Goal: Task Accomplishment & Management: Complete application form

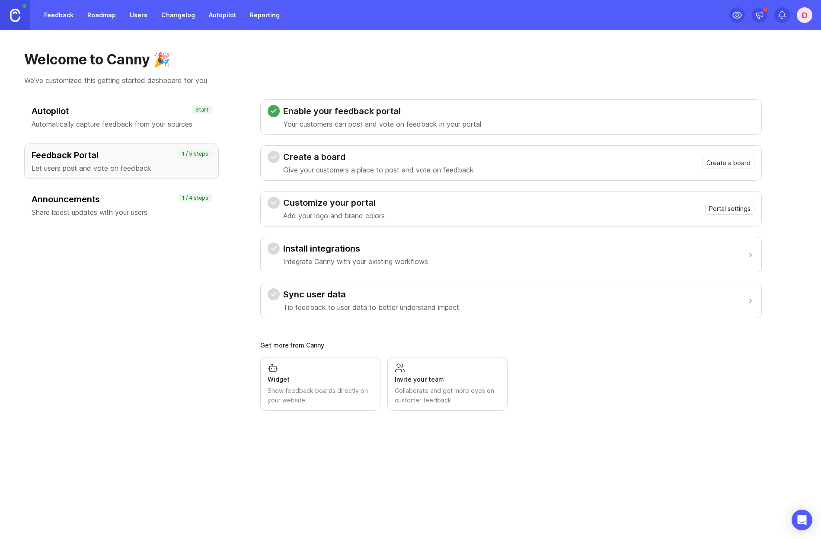
click at [735, 156] on div "Create a board Give your customers a place to post and vote on feedback Create …" at bounding box center [510, 163] width 487 height 24
click at [726, 172] on div "Create a board Give your customers a place to post and vote on feedback Create …" at bounding box center [510, 163] width 487 height 24
click at [719, 163] on span "Create a board" at bounding box center [728, 163] width 44 height 9
click at [747, 161] on span "Create a board" at bounding box center [728, 163] width 44 height 9
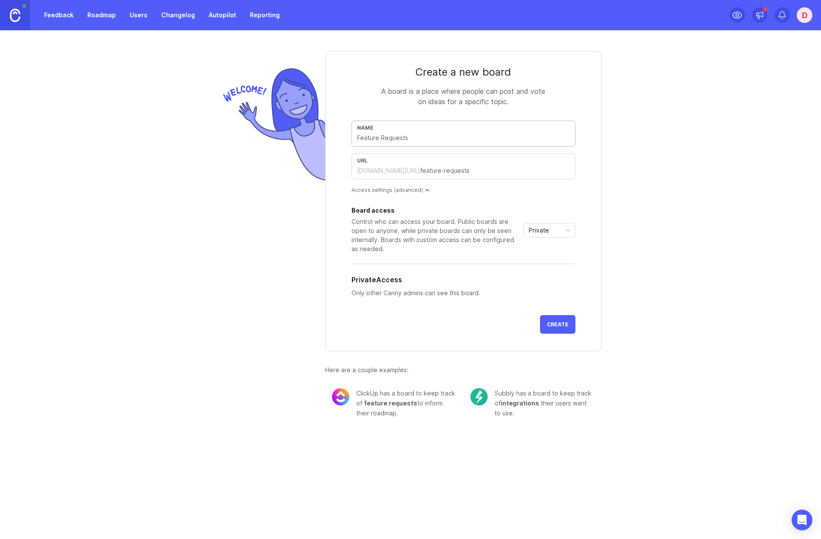
click at [404, 133] on input "text" at bounding box center [463, 138] width 213 height 10
click at [421, 144] on div "Name" at bounding box center [463, 134] width 224 height 26
click at [391, 138] on input "text" at bounding box center [463, 138] width 213 height 10
click at [406, 193] on div "Access settings (advanced)" at bounding box center [463, 189] width 224 height 7
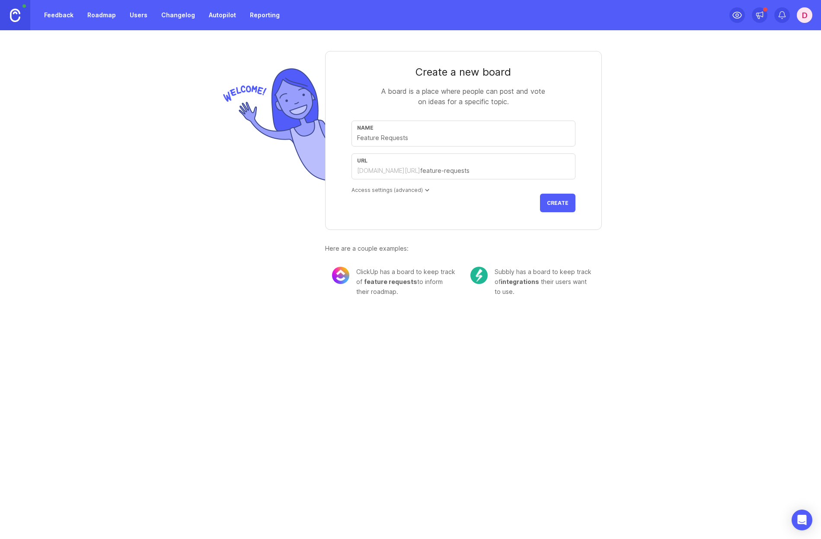
click at [406, 193] on div "Access settings (advanced)" at bounding box center [463, 189] width 224 height 7
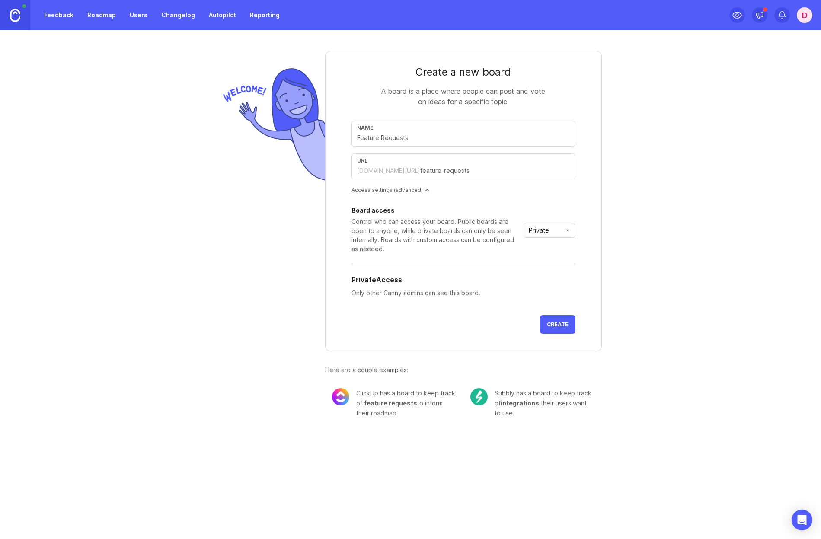
click at [363, 143] on div "Name" at bounding box center [463, 134] width 224 height 26
drag, startPoint x: 570, startPoint y: 234, endPoint x: 565, endPoint y: 234, distance: 4.8
click at [565, 234] on span "toggle menu" at bounding box center [568, 231] width 14 height 10
click at [538, 267] on li "Public" at bounding box center [549, 261] width 51 height 14
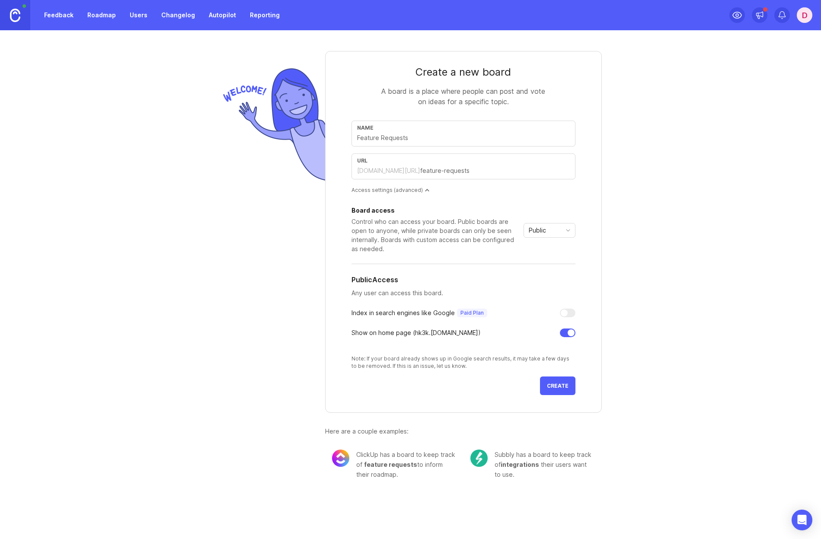
click at [390, 138] on input "text" at bounding box center [463, 138] width 213 height 10
type input "F"
type input "f"
type input "Fe"
type input "fe"
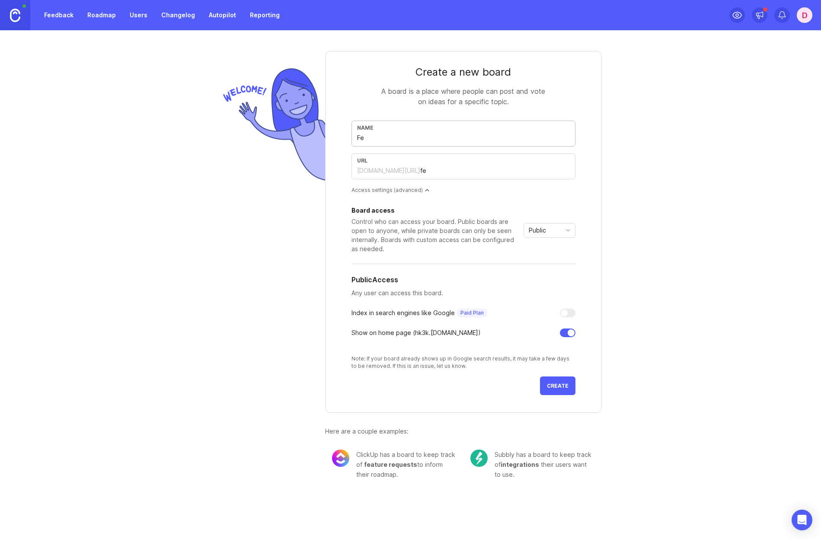
type input "Fea"
type input "fea"
type input "Feat"
type input "feat"
type input "Featu"
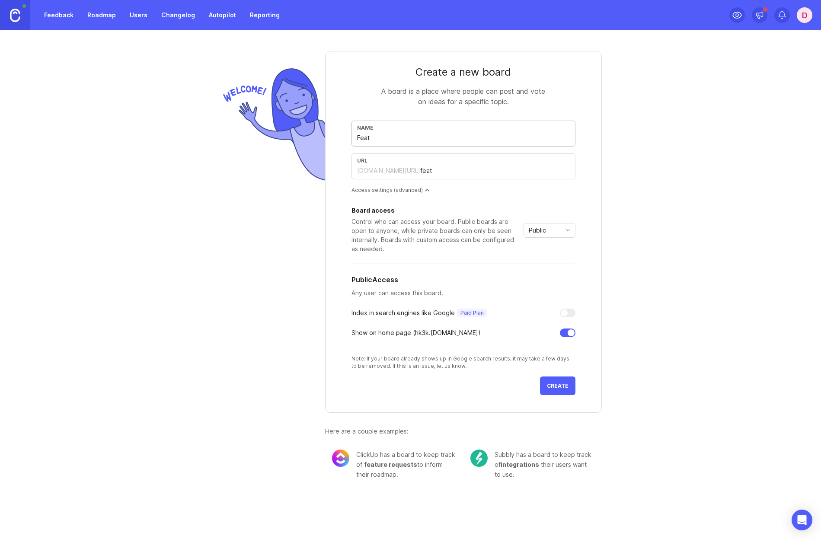
type input "featu"
type input "Featur"
type input "featur"
type input "Feature"
type input "feature"
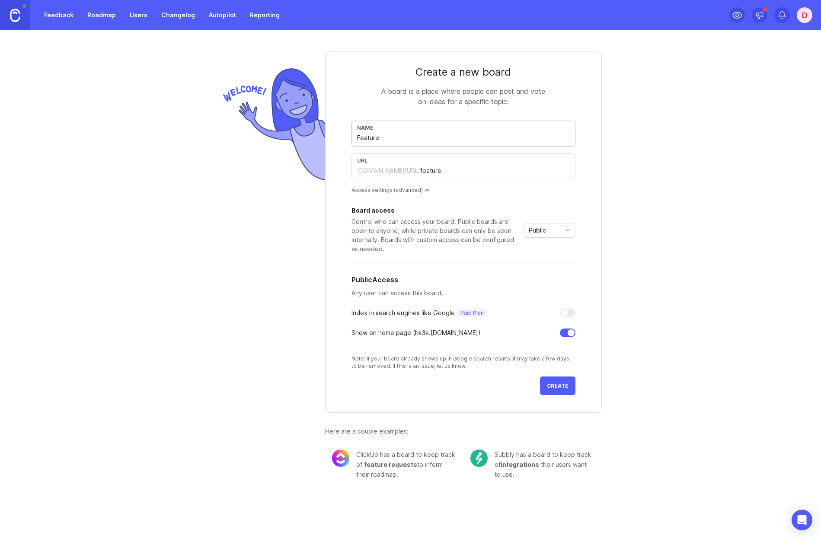
type input "Feature R"
type input "feature-r"
type input "Feature Re"
type input "feature-re"
type input "Feature Req"
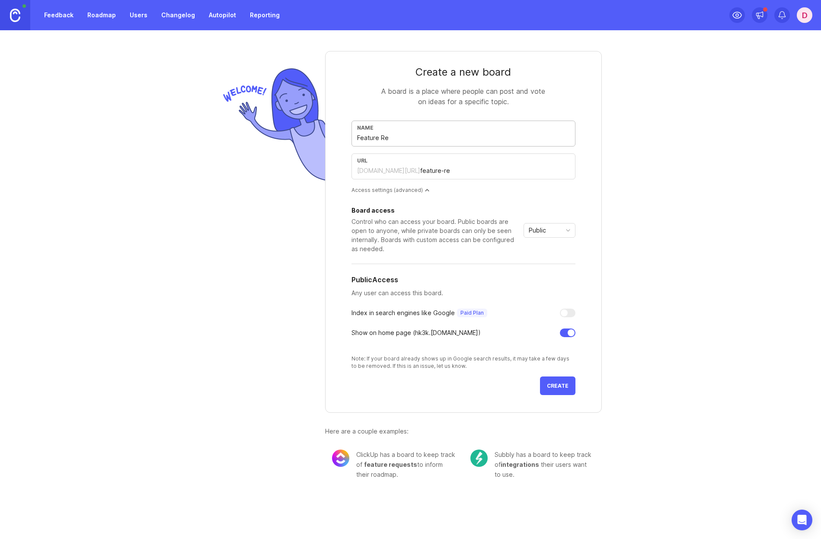
type input "feature-req"
type input "Feature Requ"
type input "feature-requ"
type input "Feature Reque"
type input "feature-reque"
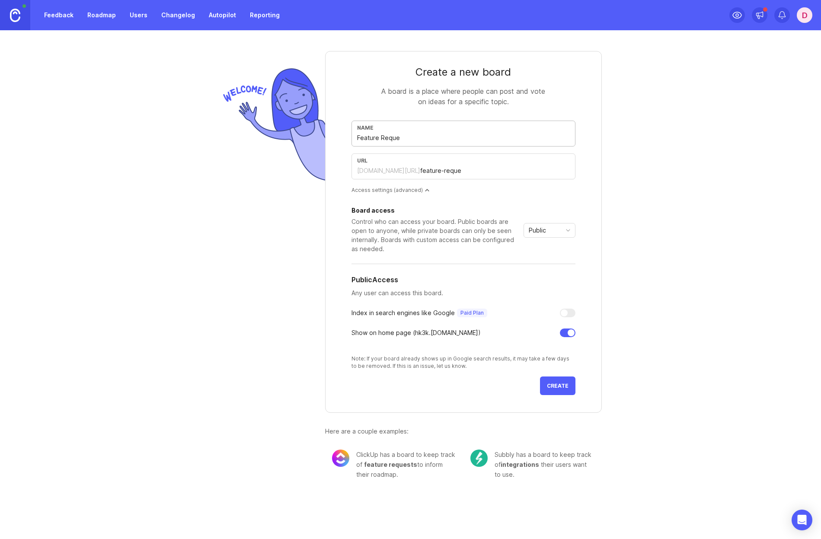
type input "Feature Reques"
type input "feature-reques"
type input "Feature Request"
type input "feature-request"
type input "Feature Requests"
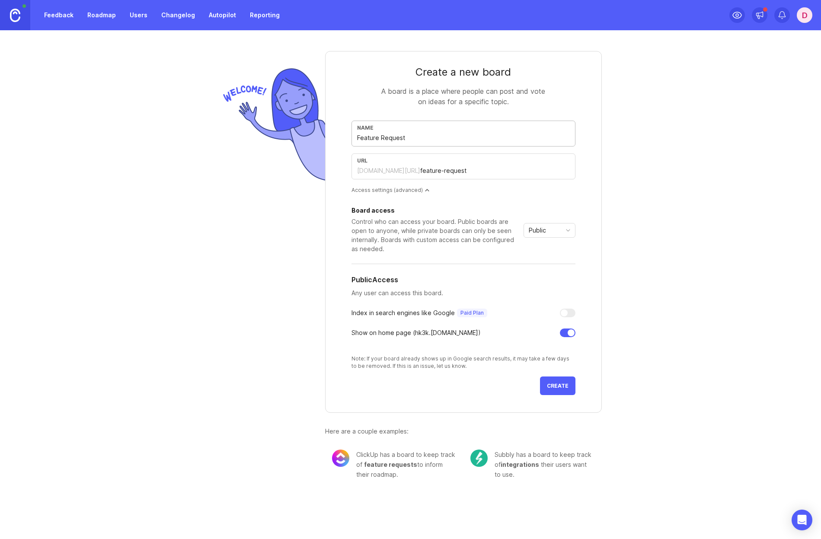
type input "feature-requests"
type input "Feature Requests"
click at [559, 387] on span "Create" at bounding box center [558, 385] width 22 height 6
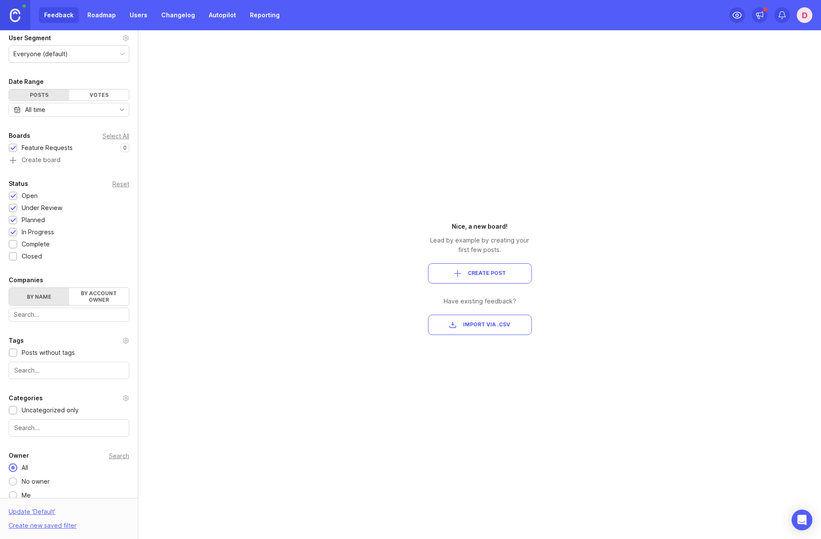
scroll to position [39, 0]
